Goal: Navigation & Orientation: Find specific page/section

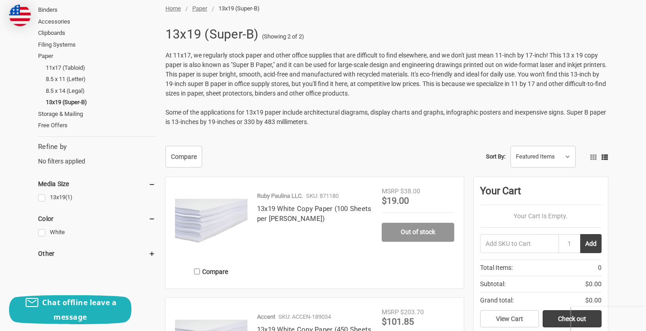
scroll to position [123, 0]
click at [75, 64] on link "11x17 (Tabloid)" at bounding box center [101, 67] width 110 height 12
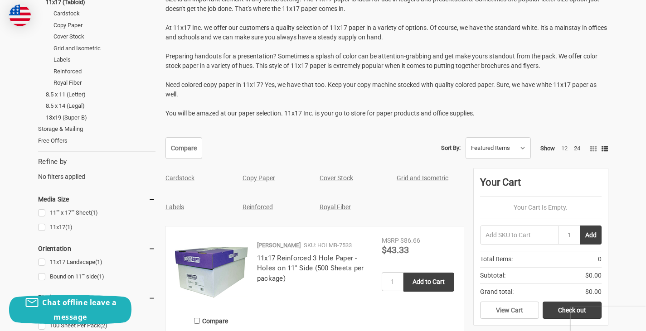
scroll to position [100, 0]
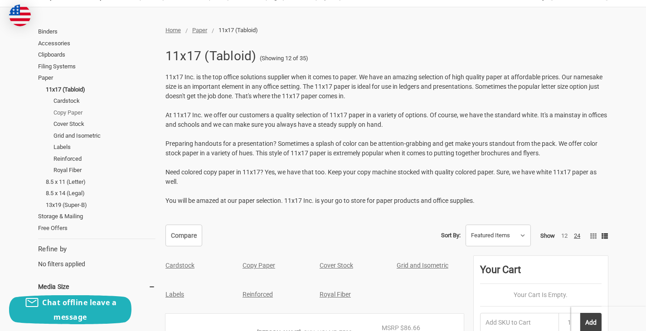
click at [63, 109] on link "Copy Paper" at bounding box center [104, 113] width 102 height 12
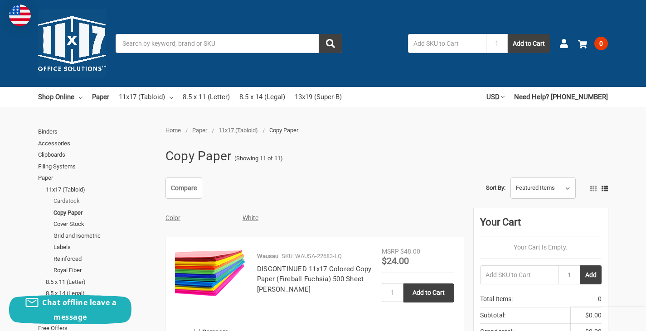
click at [60, 199] on link "Cardstock" at bounding box center [104, 201] width 102 height 12
